Goal: Communication & Community: Ask a question

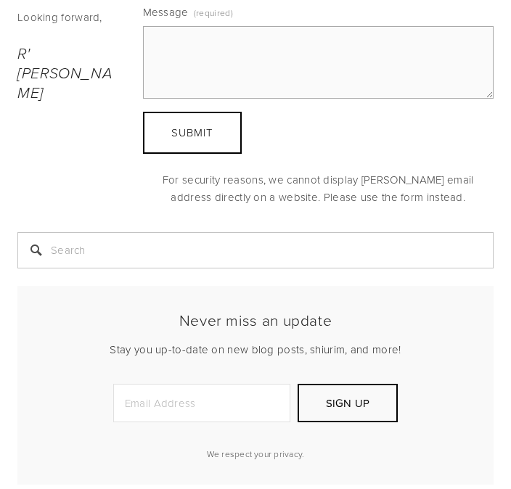
scroll to position [632, 0]
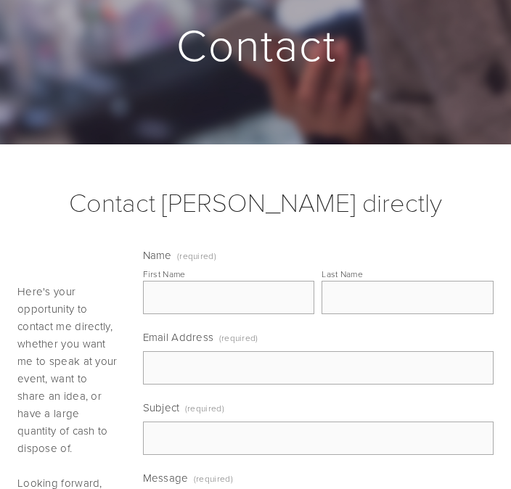
click at [265, 295] on input "First Name" at bounding box center [229, 297] width 172 height 33
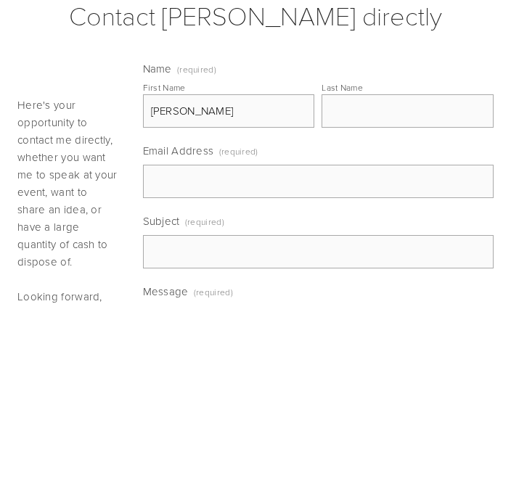
type input "[PERSON_NAME]"
click at [400, 281] on input "Last Name" at bounding box center [407, 297] width 172 height 33
type input "[PERSON_NAME]"
click at [329, 352] on input "Email Address (required)" at bounding box center [318, 368] width 351 height 33
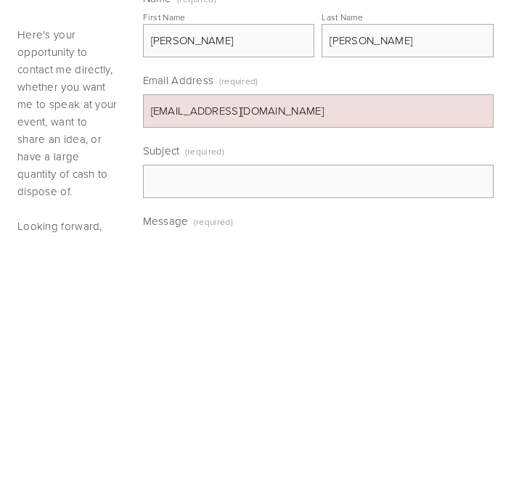
type input "[EMAIL_ADDRESS][DOMAIN_NAME]"
click at [316, 422] on input "Subject (required)" at bounding box center [318, 438] width 351 height 33
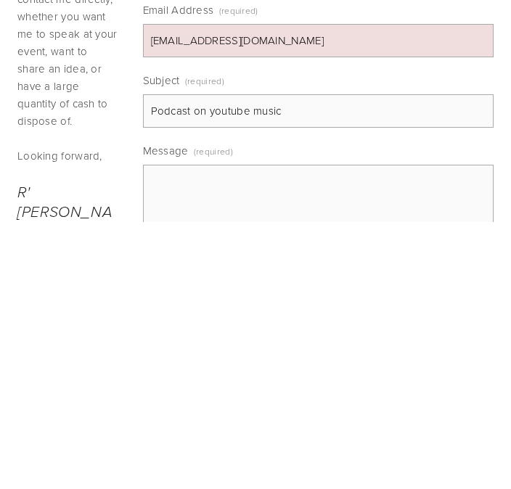
type input "Podcast on youtube music"
click at [395, 431] on textarea "Message (required)" at bounding box center [318, 467] width 351 height 73
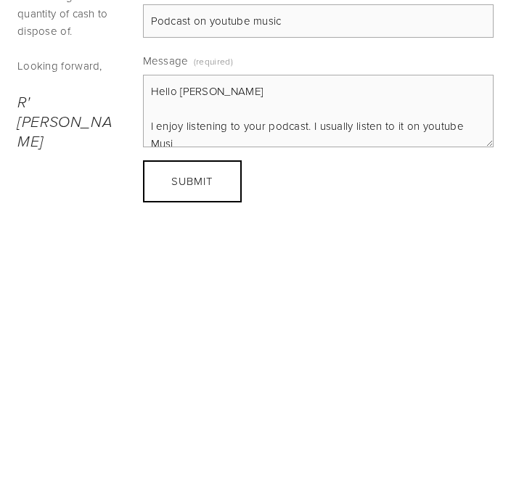
scroll to position [5, 0]
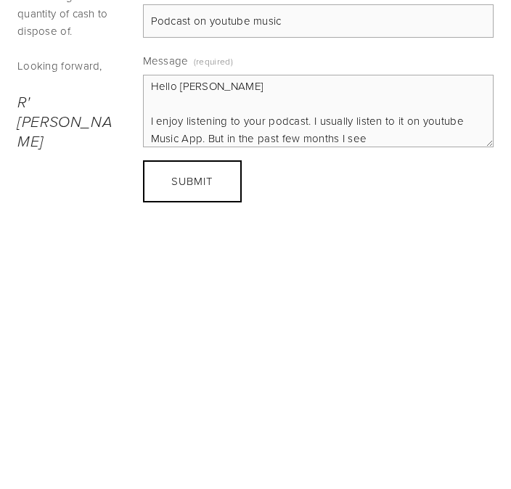
click at [304, 342] on textarea "Hello [PERSON_NAME] I enjoy listening to your podcast. I usually listen to it o…" at bounding box center [318, 378] width 351 height 73
click at [412, 342] on textarea "Hello [PERSON_NAME] I enjoy listening to your podcast. I usually listen to it o…" at bounding box center [318, 378] width 351 height 73
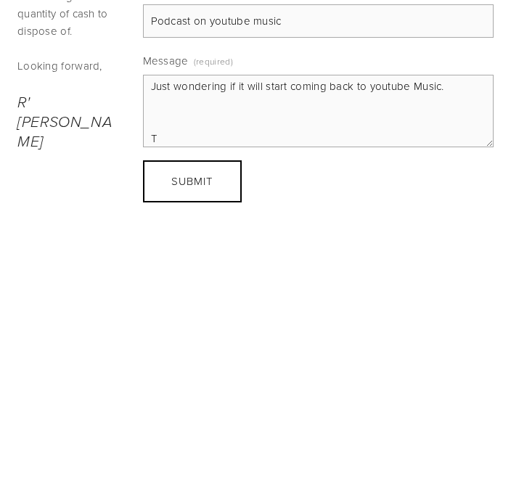
scroll to position [92, 0]
type textarea "Hello [PERSON_NAME] I enjoy listening to your podcast. I usually listen to it o…"
click at [216, 427] on button "Submit Submit" at bounding box center [192, 448] width 99 height 42
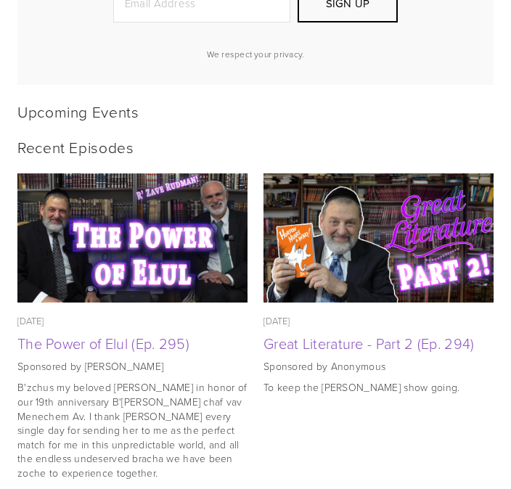
scroll to position [1032, 0]
